Goal: Transaction & Acquisition: Purchase product/service

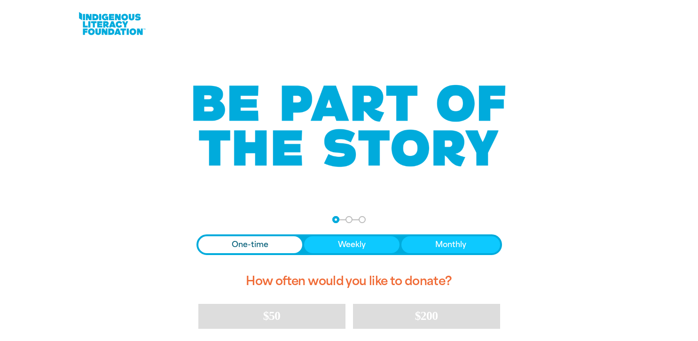
scroll to position [144, 0]
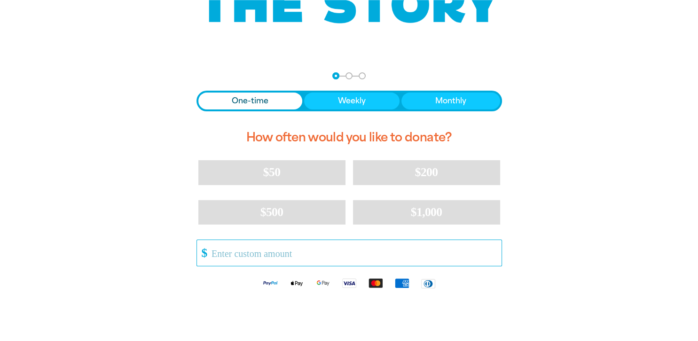
click at [405, 254] on input "Other Amount" at bounding box center [353, 253] width 296 height 26
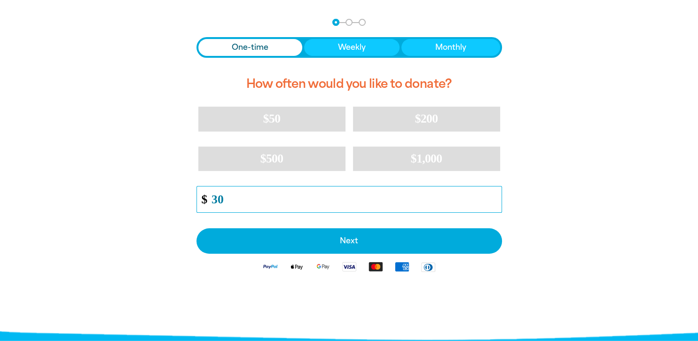
scroll to position [201, 0]
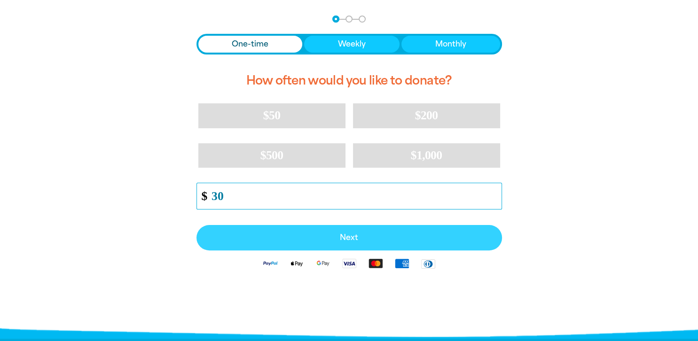
type input "30"
click at [379, 231] on button "Next" at bounding box center [348, 237] width 305 height 25
select select "AU"
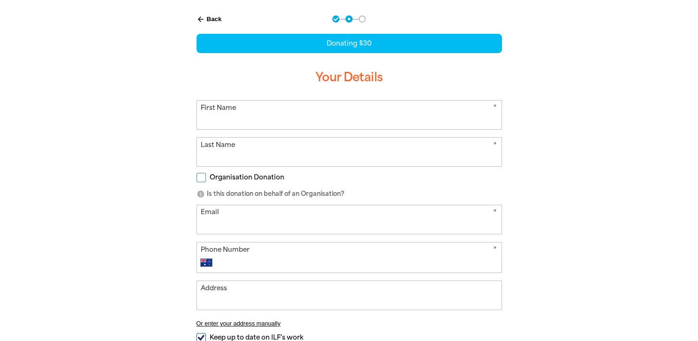
click at [338, 117] on input "First Name" at bounding box center [349, 115] width 304 height 29
type input "[PERSON_NAME]"
type input "[EMAIL_ADDRESS][DOMAIN_NAME]"
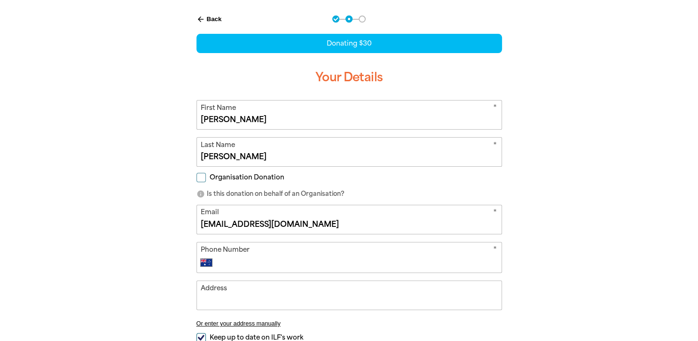
type input "[PHONE_NUMBER]"
type input "[GEOGRAPHIC_DATA][PERSON_NAME]"
type input "[PHONE_NUMBER]"
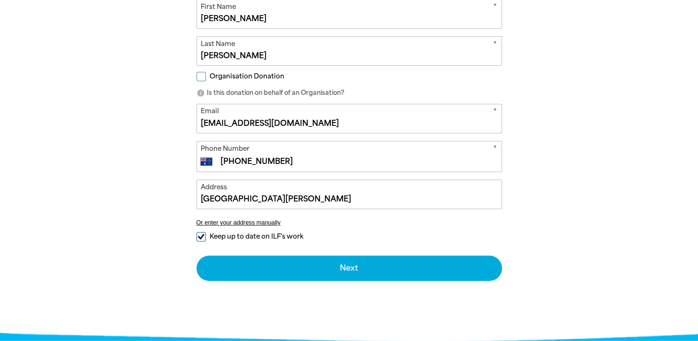
scroll to position [346, 0]
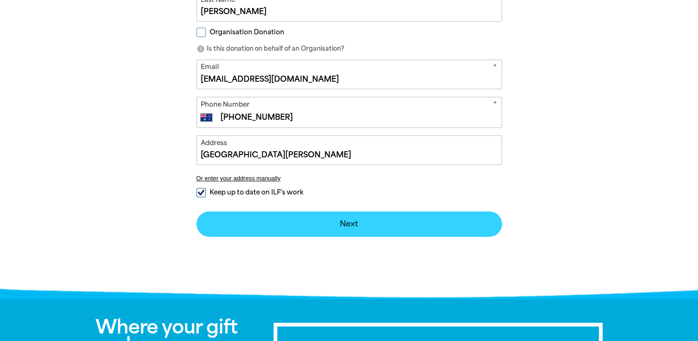
click at [375, 223] on button "Next chevron_right" at bounding box center [348, 223] width 305 height 25
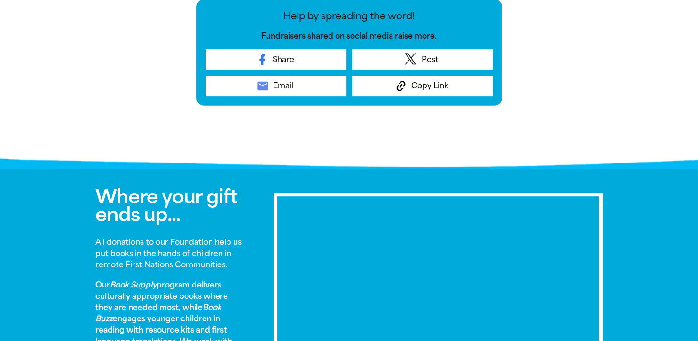
scroll to position [397, 0]
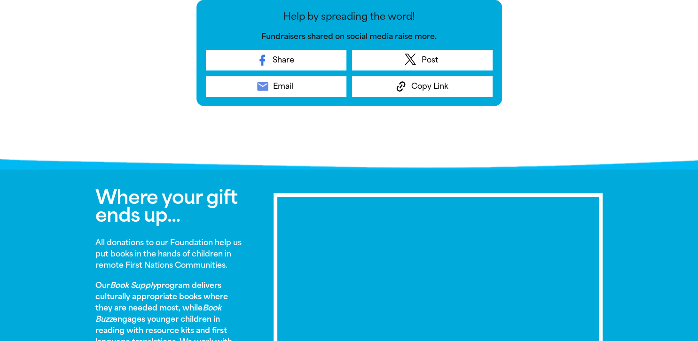
click at [403, 175] on div "Where your gift ends up... All donations to our Foundation help us put books in…" at bounding box center [349, 301] width 564 height 262
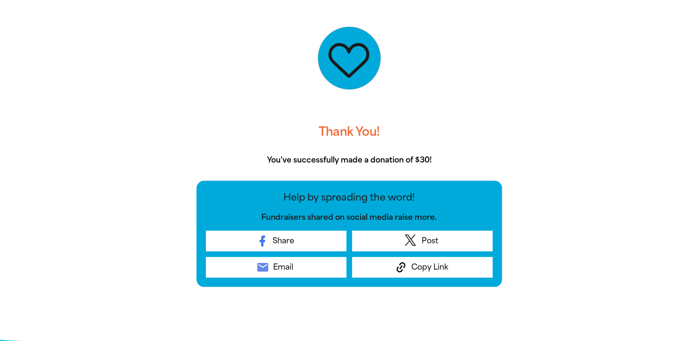
scroll to position [216, 0]
